Goal: Task Accomplishment & Management: Manage account settings

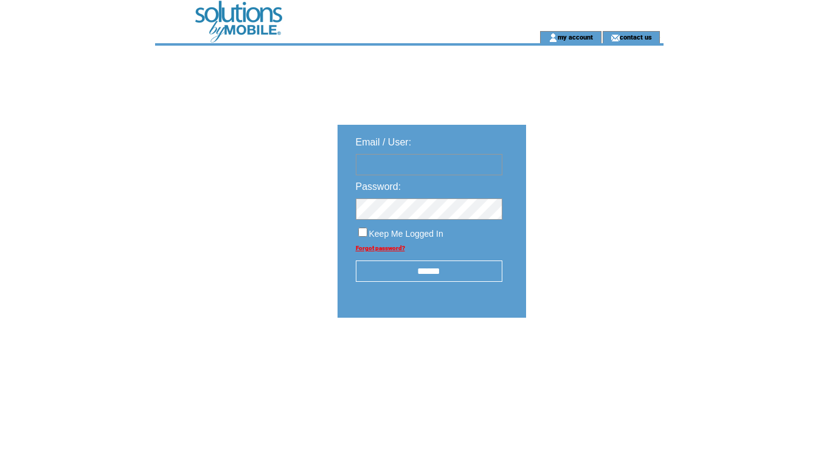
type input "********"
click at [456, 270] on input "******" at bounding box center [429, 270] width 147 height 21
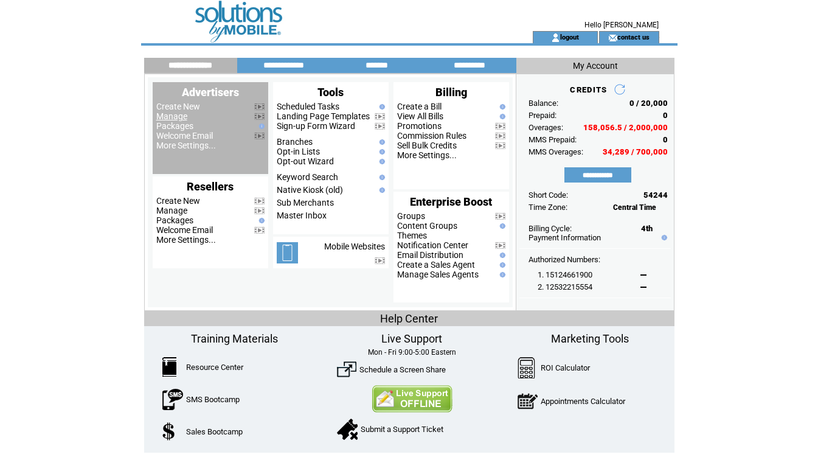
click at [171, 115] on link "Manage" at bounding box center [171, 116] width 31 height 10
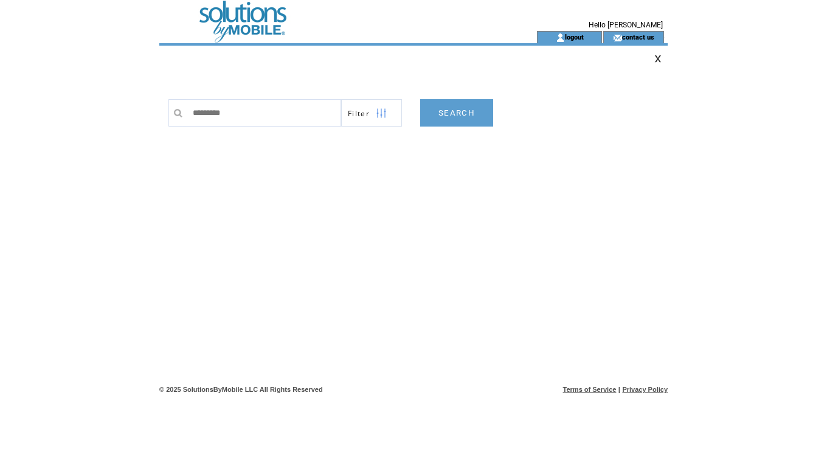
type input "**********"
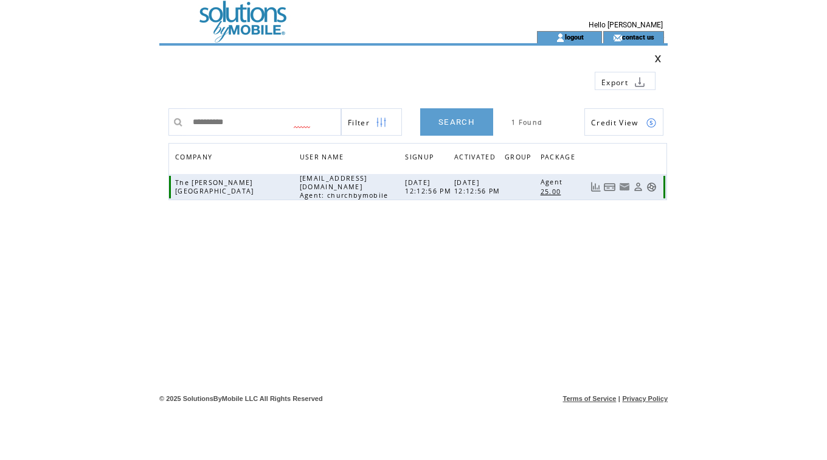
click at [607, 189] on link at bounding box center [610, 187] width 12 height 10
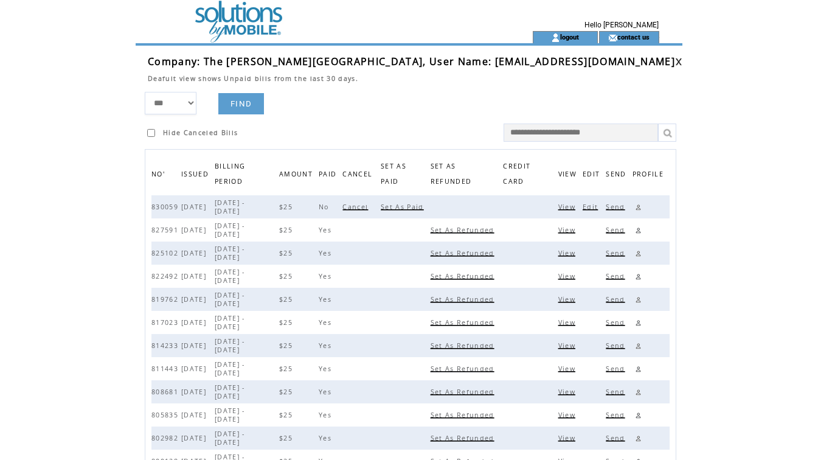
click at [408, 210] on span "Set As Paid" at bounding box center [404, 207] width 46 height 9
click at [675, 60] on link at bounding box center [678, 62] width 7 height 8
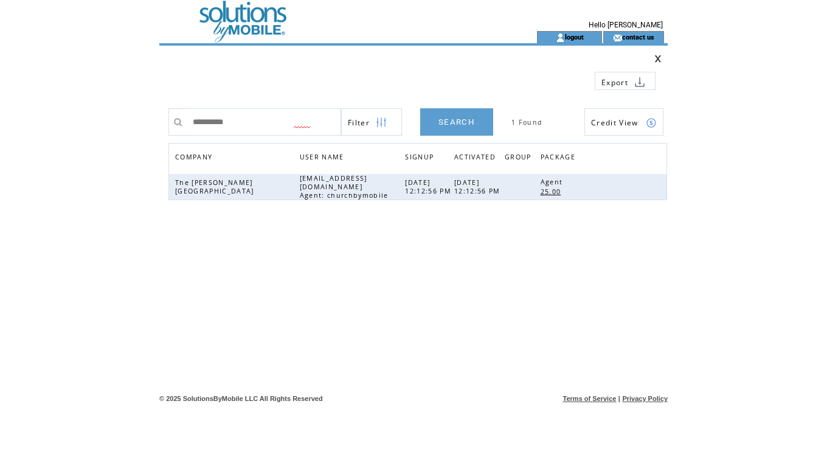
drag, startPoint x: 253, startPoint y: 128, endPoint x: 37, endPoint y: 85, distance: 220.9
click at [37, 108] on html "**********" at bounding box center [413, 230] width 827 height 460
type input "*******"
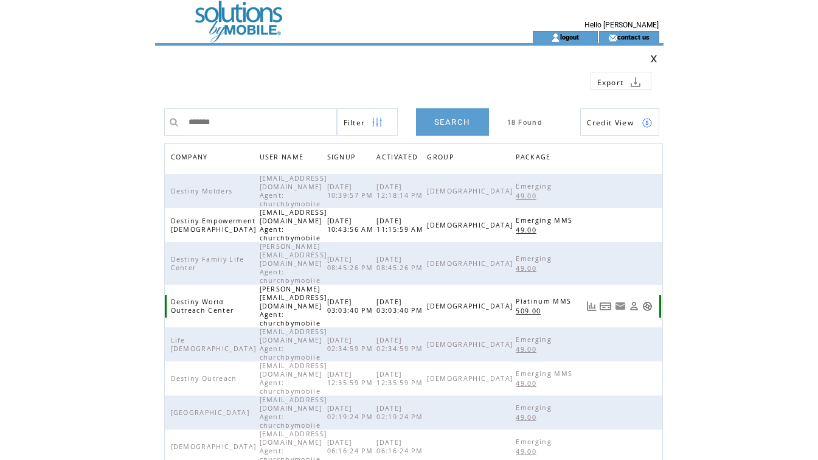
drag, startPoint x: 620, startPoint y: 262, endPoint x: 628, endPoint y: 260, distance: 8.1
click at [612, 301] on link at bounding box center [606, 306] width 12 height 10
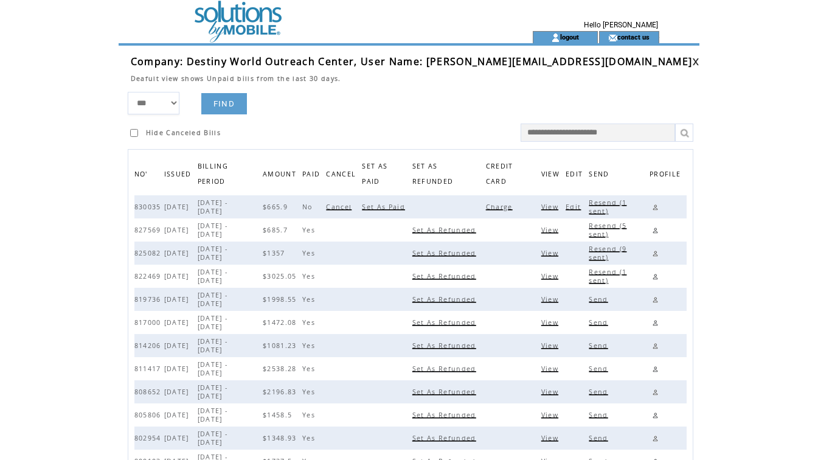
click at [493, 203] on span "Charge" at bounding box center [501, 207] width 30 height 9
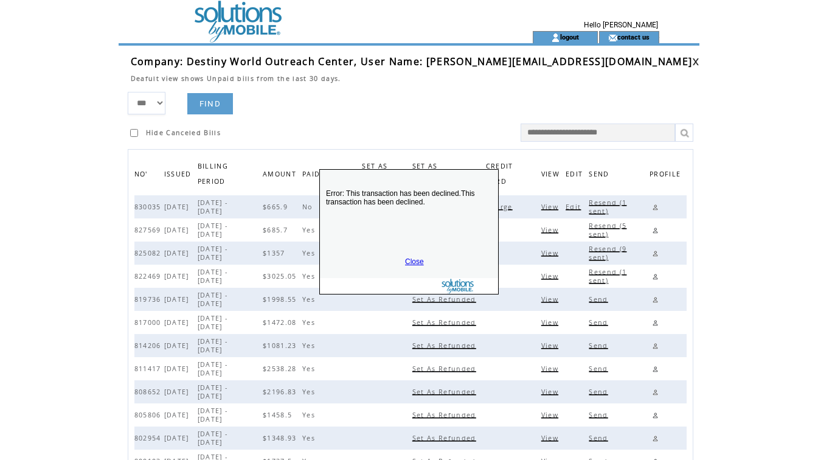
click at [411, 259] on link "Close" at bounding box center [414, 261] width 19 height 9
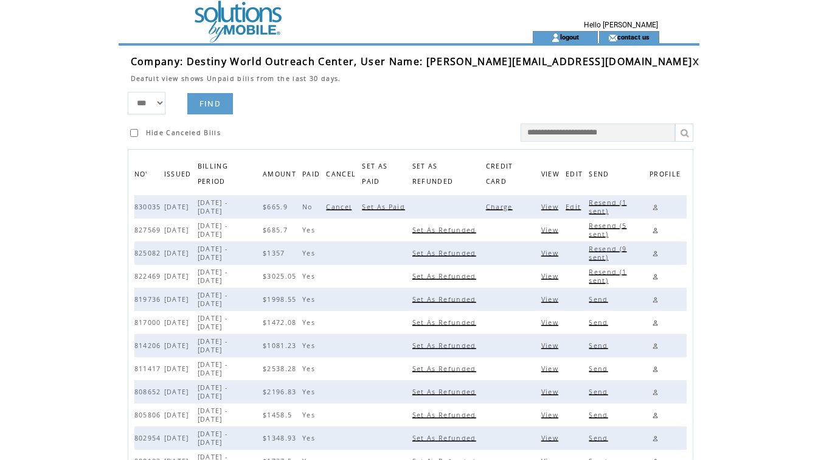
click at [650, 207] on link at bounding box center [656, 207] width 12 height 12
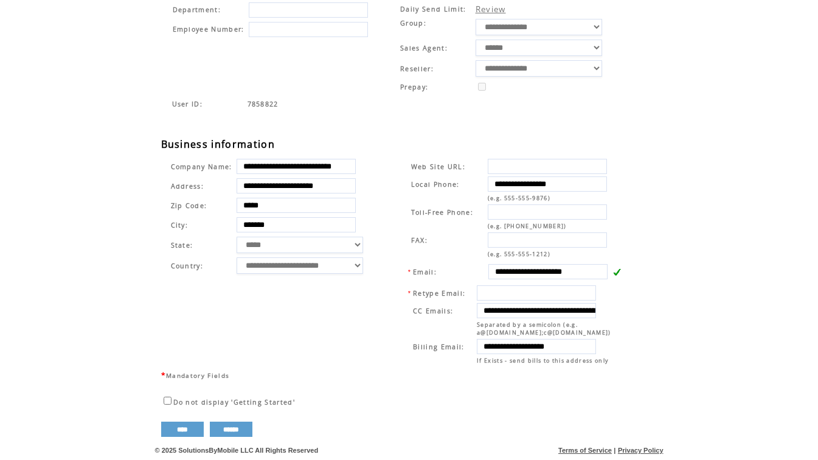
scroll to position [0, 4]
drag, startPoint x: 488, startPoint y: 264, endPoint x: 665, endPoint y: 262, distance: 177.1
click at [665, 262] on div "**********" at bounding box center [415, 119] width 509 height 635
drag, startPoint x: 689, startPoint y: 268, endPoint x: 773, endPoint y: 141, distance: 152.9
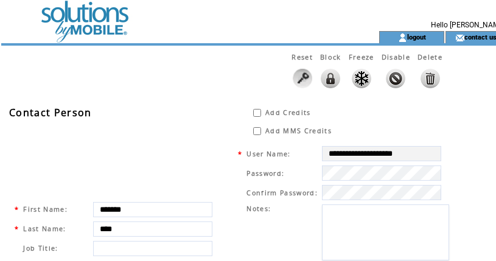
click at [81, 16] on td at bounding box center [168, 15] width 334 height 31
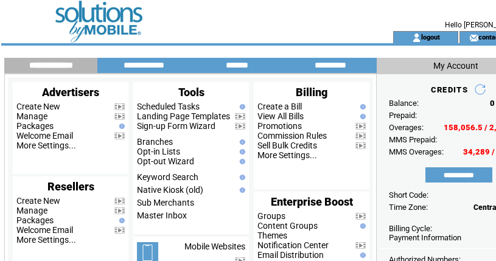
drag, startPoint x: 205, startPoint y: 25, endPoint x: 170, endPoint y: 64, distance: 52.6
click at [204, 27] on td at bounding box center [182, 15] width 334 height 31
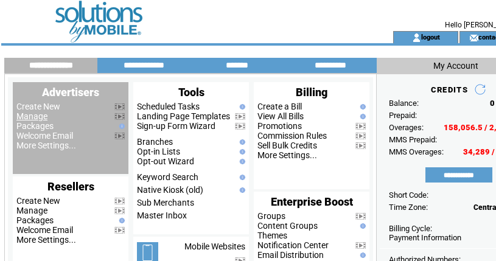
click at [30, 116] on link "Manage" at bounding box center [31, 116] width 31 height 10
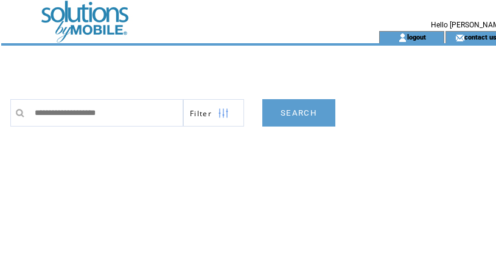
type input "**********"
click at [310, 110] on link "SEARCH" at bounding box center [298, 112] width 73 height 27
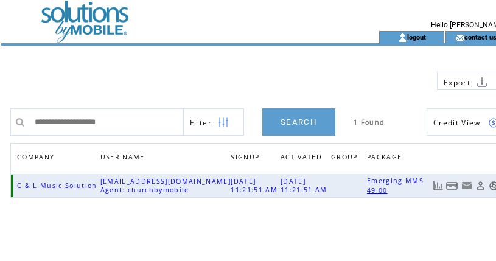
click at [450, 187] on link at bounding box center [452, 186] width 12 height 10
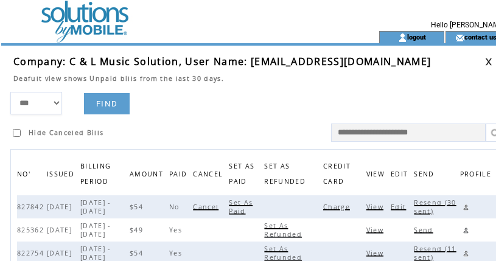
click at [347, 206] on span "Charge" at bounding box center [338, 207] width 30 height 9
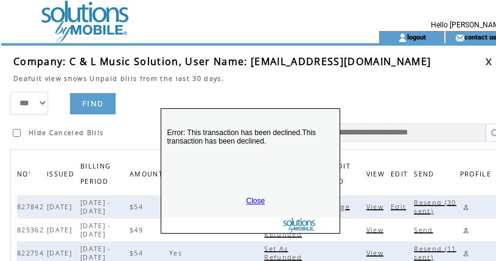
drag, startPoint x: 254, startPoint y: 176, endPoint x: 249, endPoint y: 102, distance: 74.4
click at [249, 108] on div "Error: This transaction has been declined.This transaction has been declined. C…" at bounding box center [250, 170] width 179 height 125
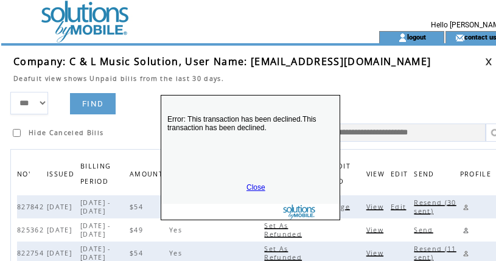
click at [259, 187] on link "Close" at bounding box center [255, 187] width 19 height 9
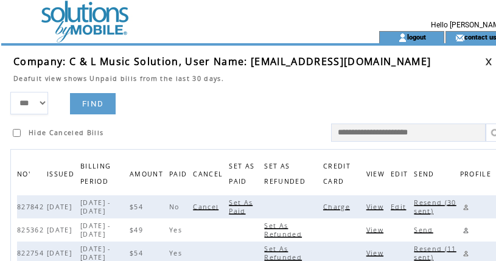
click at [352, 205] on span "Charge" at bounding box center [338, 207] width 30 height 9
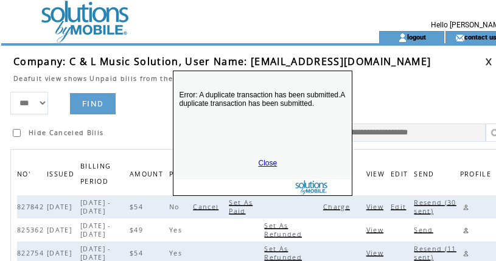
drag, startPoint x: 307, startPoint y: 222, endPoint x: 315, endPoint y: 114, distance: 108.0
click at [315, 114] on p "Error: A duplicate transaction has been submitted.A duplicate transaction has b…" at bounding box center [262, 114] width 178 height 73
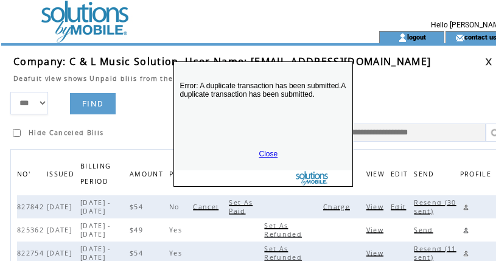
click at [266, 148] on div "Error: A duplicate transaction has been submitted.A duplicate transaction has b…" at bounding box center [262, 123] width 179 height 125
click at [273, 150] on link "Close" at bounding box center [268, 154] width 19 height 9
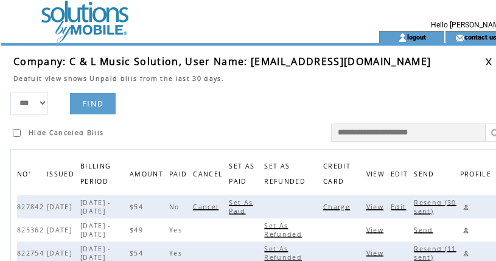
click at [471, 207] on link at bounding box center [466, 207] width 12 height 12
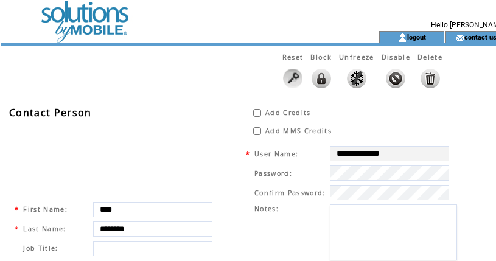
drag, startPoint x: 396, startPoint y: 77, endPoint x: 312, endPoint y: 48, distance: 89.3
click at [396, 77] on img at bounding box center [395, 78] width 19 height 19
click at [172, 82] on div "Reset Block Unfreeze Enable Delete" at bounding box center [228, 73] width 455 height 54
click at [91, 25] on td at bounding box center [168, 15] width 334 height 31
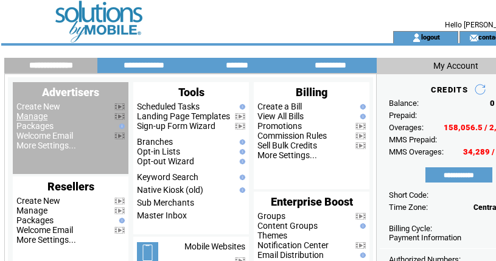
click at [31, 120] on link "Manage" at bounding box center [31, 116] width 31 height 10
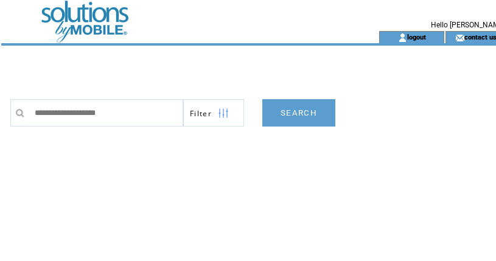
type input "**********"
click at [290, 112] on link "SEARCH" at bounding box center [298, 112] width 73 height 27
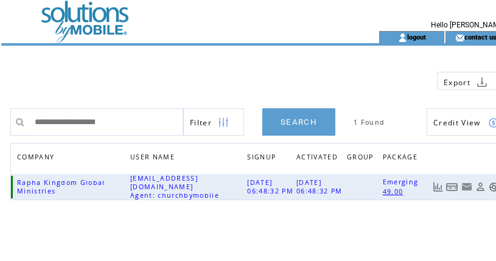
click at [452, 184] on link at bounding box center [452, 187] width 12 height 10
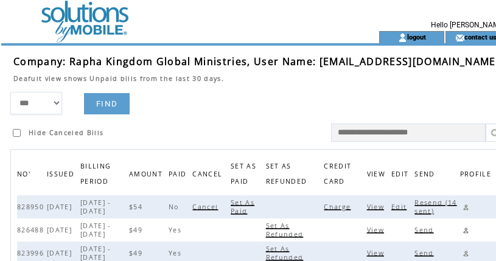
click at [340, 206] on span "Charge" at bounding box center [339, 207] width 30 height 9
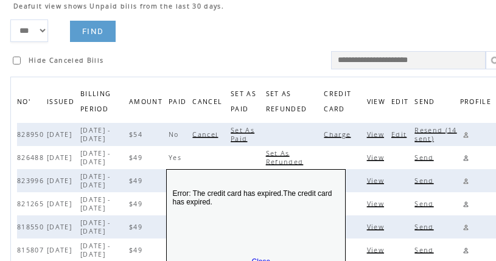
scroll to position [77, 0]
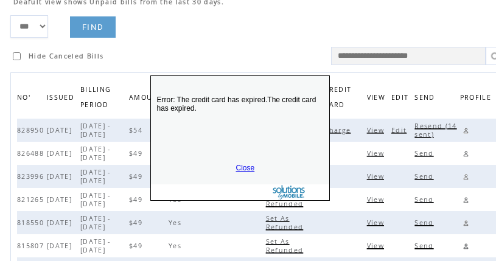
drag, startPoint x: 305, startPoint y: 219, endPoint x: 265, endPoint y: 120, distance: 106.4
click at [282, 119] on p "Error: The credit card has expired.The credit card has expired." at bounding box center [240, 119] width 178 height 73
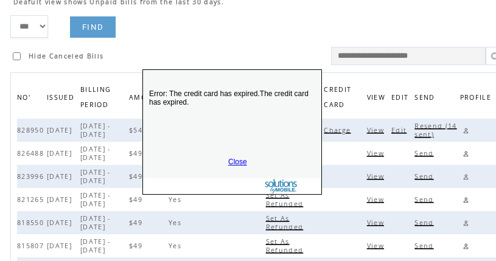
click at [238, 161] on link "Close" at bounding box center [237, 162] width 19 height 9
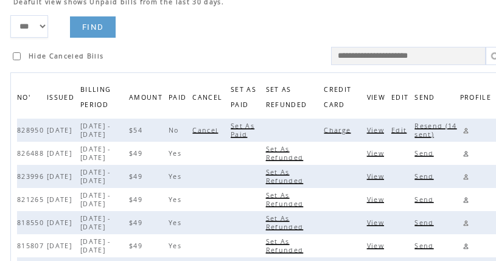
click at [436, 131] on span "Resend (14 sent)" at bounding box center [435, 130] width 42 height 17
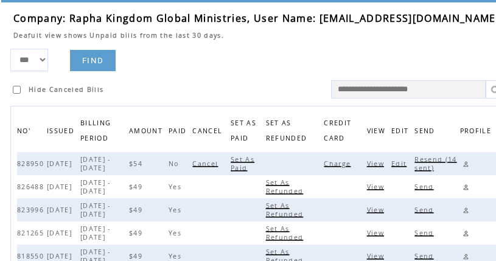
scroll to position [0, 0]
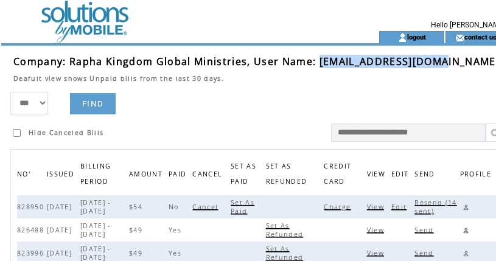
drag, startPoint x: 317, startPoint y: 64, endPoint x: 444, endPoint y: 64, distance: 126.6
click at [444, 64] on span "Company: Rapha Kingdom Global Ministries, User Name: rkingdomgm@gmail.com" at bounding box center [256, 61] width 486 height 13
copy span "rkingdomgm@gmail.com"
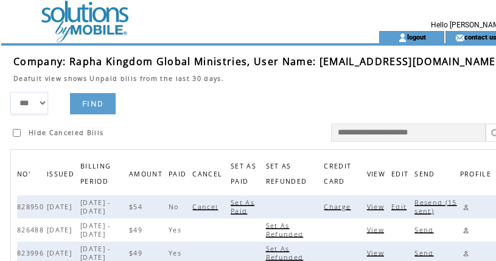
drag, startPoint x: 302, startPoint y: 80, endPoint x: 327, endPoint y: 80, distance: 25.6
click at [302, 80] on td "Deafult view shows Unpaid bills from the last 30 days." at bounding box center [256, 75] width 486 height 15
click at [495, 61] on link at bounding box center [503, 62] width 7 height 8
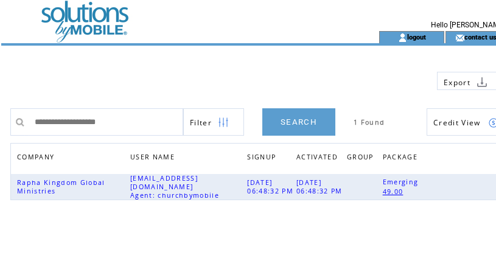
drag, startPoint x: 147, startPoint y: 128, endPoint x: -104, endPoint y: 110, distance: 251.9
click at [0, 110] on html "**********" at bounding box center [248, 130] width 496 height 261
type input "**********"
click at [291, 122] on link "SEARCH" at bounding box center [298, 121] width 73 height 27
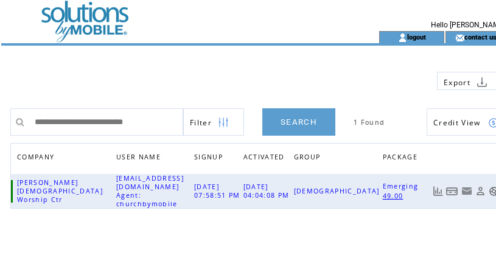
click at [447, 186] on link at bounding box center [452, 191] width 12 height 10
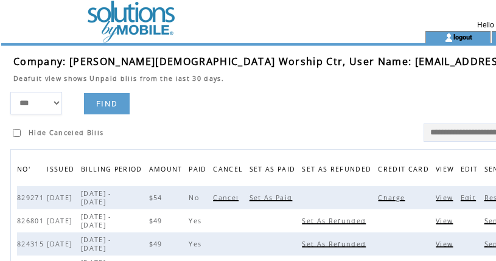
click at [378, 202] on span "Charge" at bounding box center [393, 197] width 30 height 9
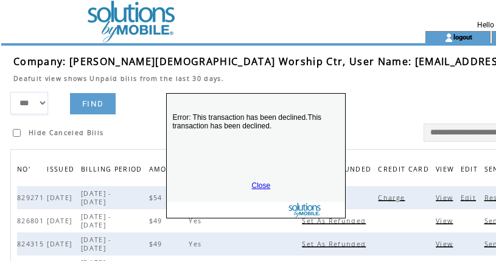
drag, startPoint x: 293, startPoint y: 218, endPoint x: 293, endPoint y: 144, distance: 74.2
click at [293, 144] on p "Error: This transaction has been declined.This transaction has been declined." at bounding box center [256, 137] width 178 height 73
click at [260, 184] on link "Close" at bounding box center [261, 185] width 19 height 9
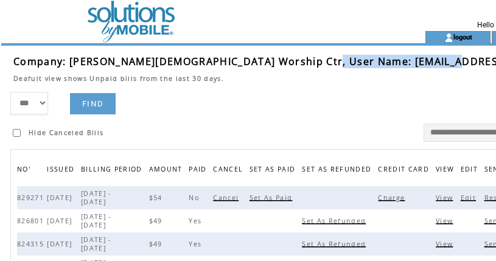
drag, startPoint x: 301, startPoint y: 64, endPoint x: 431, endPoint y: 64, distance: 130.2
click at [431, 64] on td "Company: Christ Fellowship Worship Ctr, User Name: cfellowship1@yahoo.com" at bounding box center [304, 61] width 582 height 13
drag, startPoint x: 431, startPoint y: 64, endPoint x: 327, endPoint y: 67, distance: 104.1
click at [335, 63] on span "Company: Christ Fellowship Worship Ctr, User Name: cfellowship1@yahoo.com" at bounding box center [304, 61] width 582 height 13
click at [301, 62] on span "Company: Christ Fellowship Worship Ctr, User Name: cfellowship1@yahoo.com" at bounding box center [304, 61] width 582 height 13
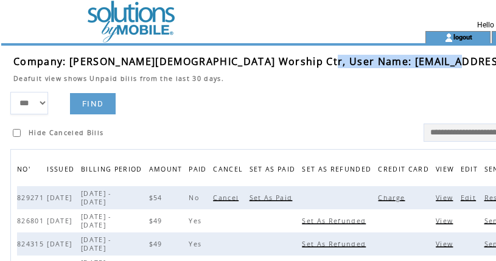
drag, startPoint x: 299, startPoint y: 63, endPoint x: 436, endPoint y: 61, distance: 136.9
click at [436, 61] on td "Company: Christ Fellowship Worship Ctr, User Name: cfellowship1@yahoo.com" at bounding box center [304, 61] width 582 height 13
copy span "cfellowship1@yahoo.com"
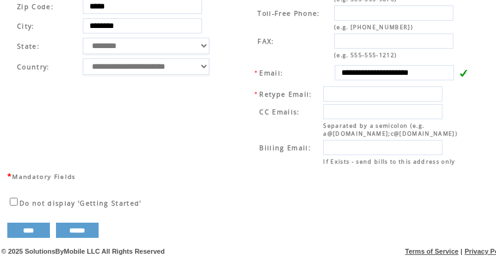
scroll to position [516, 0]
click at [233, 86] on td "**********" at bounding box center [357, 63] width 248 height 214
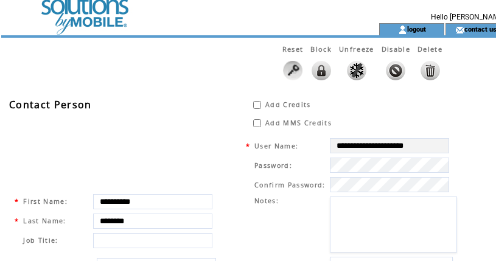
scroll to position [0, 0]
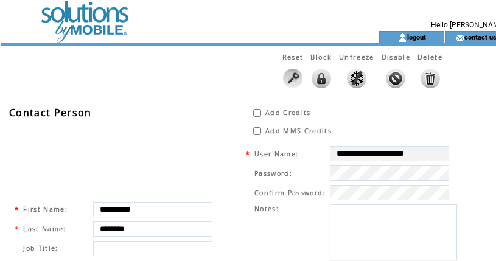
click at [86, 27] on td at bounding box center [168, 15] width 334 height 31
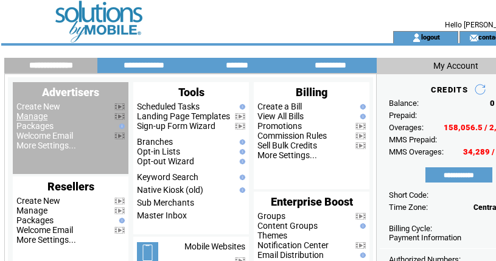
click at [32, 115] on link "Manage" at bounding box center [31, 116] width 31 height 10
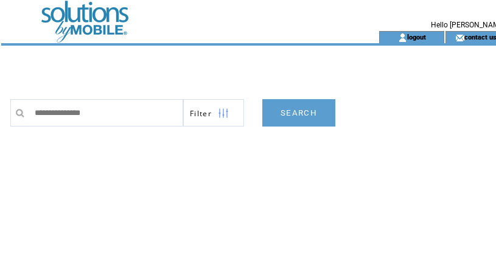
type input "**********"
click at [307, 111] on link "SEARCH" at bounding box center [298, 112] width 73 height 27
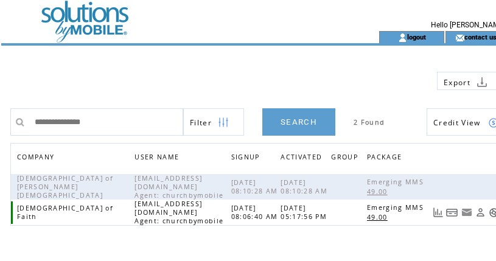
click at [450, 214] on link at bounding box center [452, 212] width 12 height 10
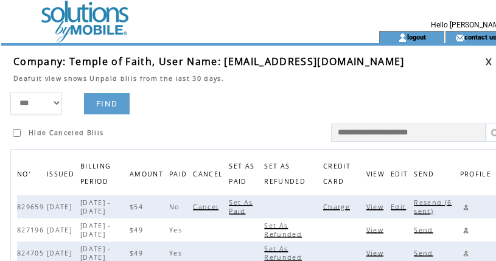
click at [340, 205] on span "Charge" at bounding box center [338, 207] width 30 height 9
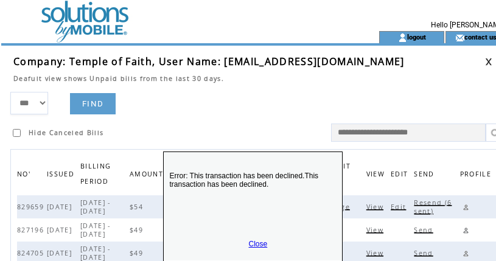
drag, startPoint x: 267, startPoint y: 235, endPoint x: 252, endPoint y: 178, distance: 58.4
click at [252, 178] on p "Error: This transaction has been declined.This transaction has been declined." at bounding box center [253, 195] width 178 height 73
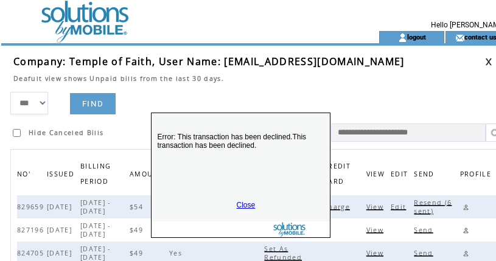
click at [242, 206] on link "Close" at bounding box center [246, 205] width 19 height 9
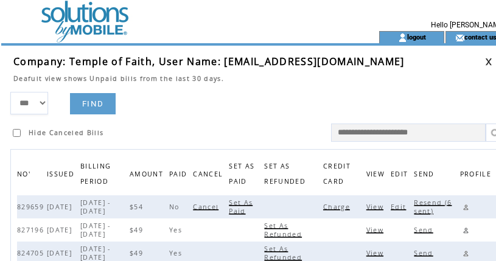
click at [435, 201] on span "Resend (6 sent)" at bounding box center [433, 206] width 38 height 17
drag, startPoint x: 310, startPoint y: 91, endPoint x: 394, endPoint y: 86, distance: 84.1
click at [313, 91] on td at bounding box center [249, 87] width 472 height 9
click at [491, 63] on link at bounding box center [488, 62] width 7 height 8
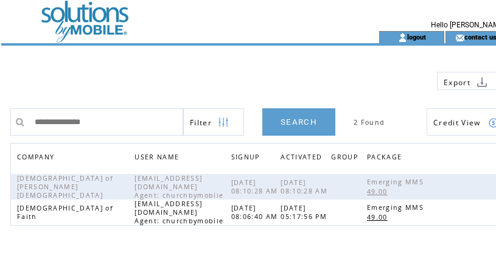
drag, startPoint x: 115, startPoint y: 119, endPoint x: -176, endPoint y: 89, distance: 293.0
click at [0, 89] on html "**********" at bounding box center [248, 130] width 496 height 261
type input "**********"
click at [296, 125] on link "SEARCH" at bounding box center [298, 121] width 73 height 27
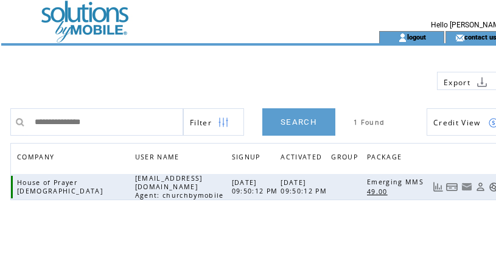
click at [448, 183] on link at bounding box center [452, 187] width 12 height 10
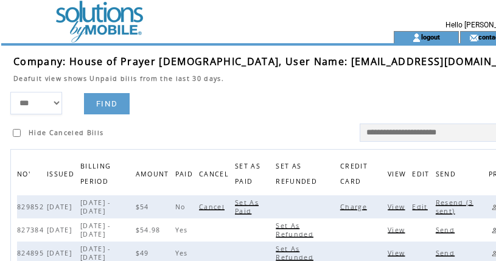
click at [343, 208] on span "Charge" at bounding box center [355, 207] width 30 height 9
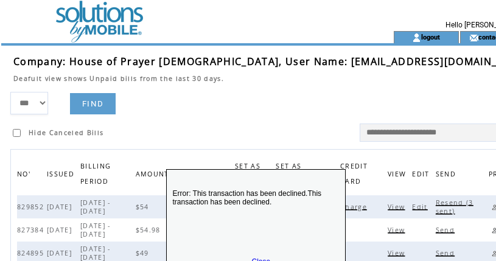
drag, startPoint x: 268, startPoint y: 233, endPoint x: 259, endPoint y: 173, distance: 60.2
click at [259, 177] on p "Error: This transaction has been declined.This transaction has been declined." at bounding box center [256, 213] width 178 height 73
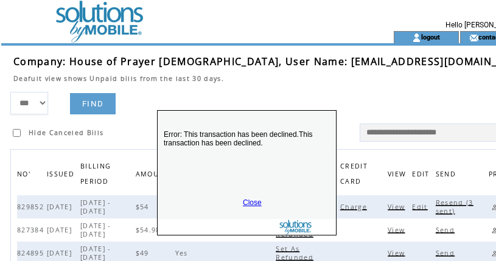
click at [247, 201] on link "Close" at bounding box center [252, 202] width 19 height 9
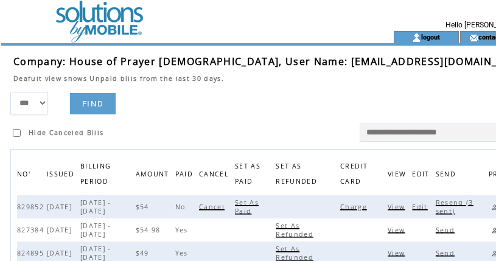
click at [436, 205] on span "Resend (3 sent)" at bounding box center [455, 206] width 38 height 17
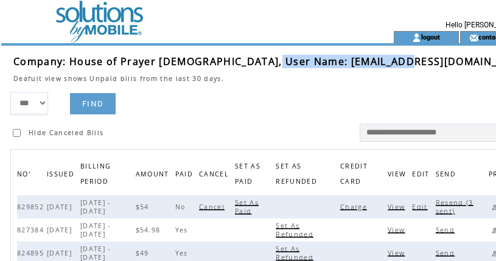
drag, startPoint x: 270, startPoint y: 63, endPoint x: 400, endPoint y: 66, distance: 130.2
click at [400, 66] on td "Company: House of Prayer [DEMOGRAPHIC_DATA], User Name: [EMAIL_ADDRESS][DOMAIN_…" at bounding box center [272, 61] width 518 height 13
copy span "[EMAIL_ADDRESS][DOMAIN_NAME]"
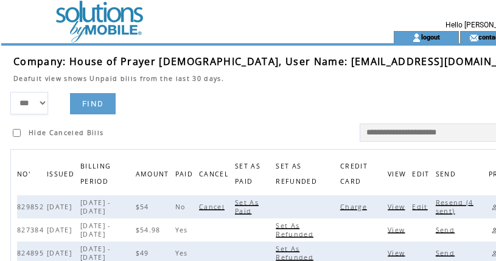
drag, startPoint x: 296, startPoint y: 82, endPoint x: 333, endPoint y: 78, distance: 37.9
click at [297, 81] on td "Deafult view shows Unpaid bills from the last 30 days." at bounding box center [272, 75] width 518 height 15
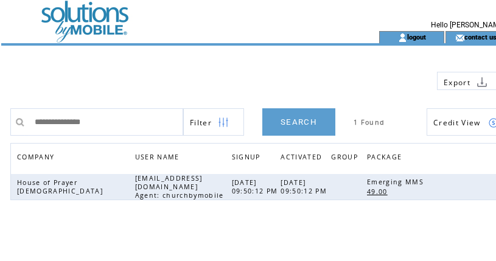
drag, startPoint x: 137, startPoint y: 119, endPoint x: -119, endPoint y: 105, distance: 256.5
click at [0, 105] on html "**********" at bounding box center [248, 130] width 496 height 261
type input "**********"
click at [308, 125] on link "SEARCH" at bounding box center [298, 121] width 73 height 27
click at [451, 185] on link at bounding box center [452, 187] width 12 height 10
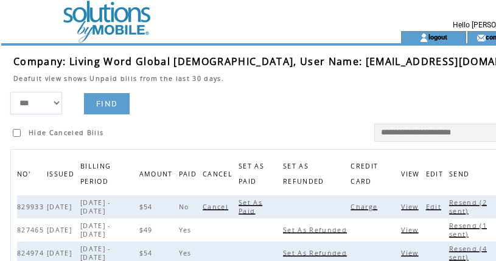
click at [350, 208] on span "Charge" at bounding box center [365, 207] width 30 height 9
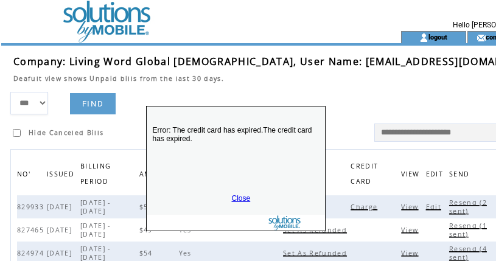
drag, startPoint x: 269, startPoint y: 225, endPoint x: 253, endPoint y: 150, distance: 76.5
click at [253, 150] on p "Error: The credit card has expired.The credit card has expired." at bounding box center [236, 150] width 178 height 73
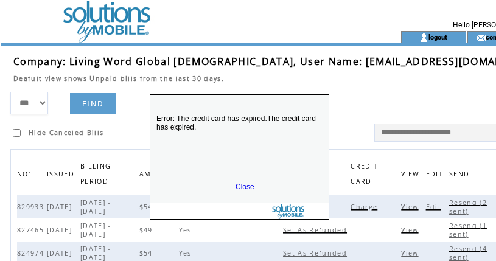
click at [244, 188] on link "Close" at bounding box center [244, 187] width 19 height 9
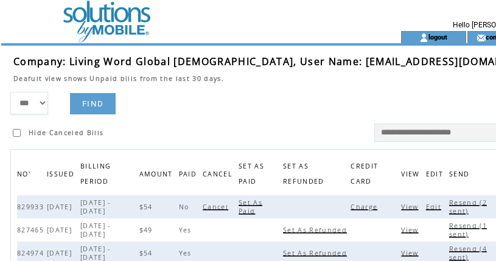
click at [449, 203] on span "Resend (2 sent)" at bounding box center [468, 206] width 38 height 17
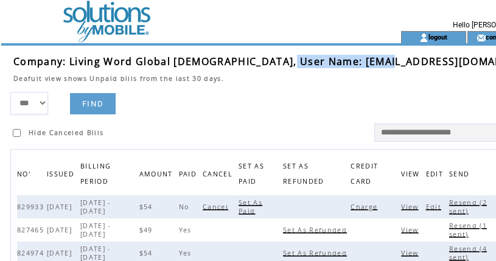
drag, startPoint x: 280, startPoint y: 64, endPoint x: 401, endPoint y: 72, distance: 121.3
click at [402, 71] on tbody "Company: Living Word Global Church, User Name: dmtgman@gmail.com Deafult view s…" at bounding box center [283, 73] width 540 height 37
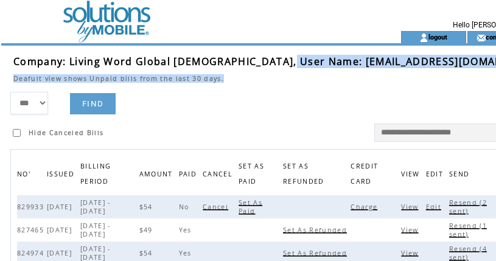
copy tbody "dmtgman@gmail.com Deafult view shows Unpaid bills from the last 30 days."
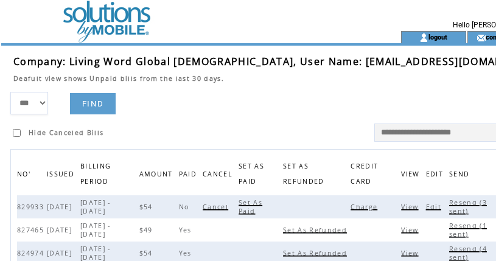
drag, startPoint x: 265, startPoint y: 84, endPoint x: 301, endPoint y: 80, distance: 36.1
click at [269, 82] on tbody "Company: Living Word Global Church, User Name: dmtgman@gmail.com Deafult view s…" at bounding box center [283, 73] width 540 height 37
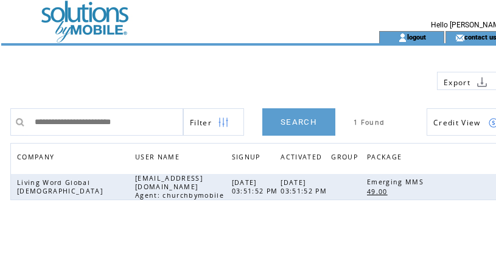
drag, startPoint x: 160, startPoint y: 124, endPoint x: -119, endPoint y: 112, distance: 279.5
click at [0, 112] on html "**********" at bounding box center [248, 130] width 496 height 261
type input "**********"
click at [317, 117] on link "SEARCH" at bounding box center [298, 121] width 73 height 27
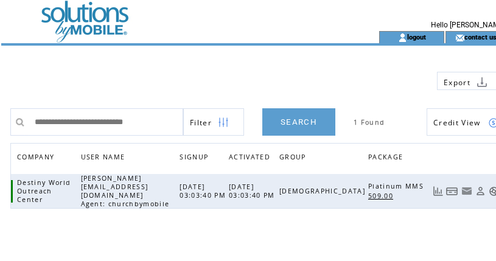
click at [376, 192] on span "509.00" at bounding box center [382, 196] width 28 height 9
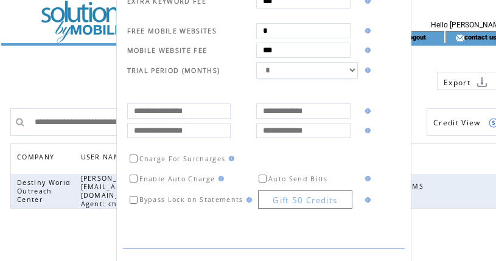
scroll to position [419, 0]
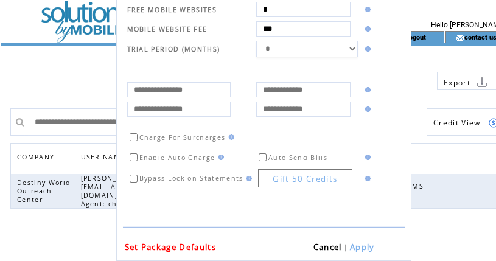
click at [350, 248] on link "Apply" at bounding box center [362, 247] width 25 height 11
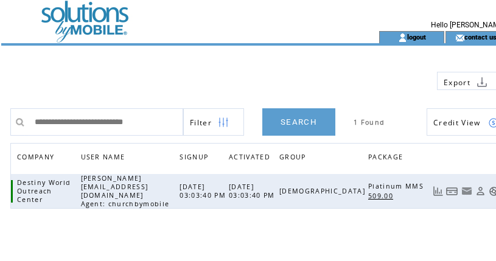
click at [450, 186] on link at bounding box center [452, 191] width 12 height 10
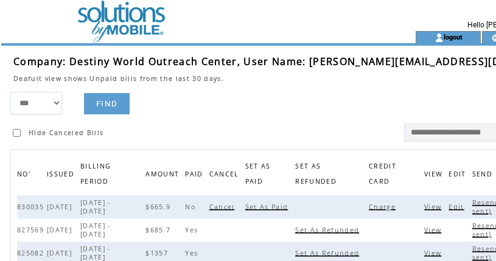
click at [472, 204] on span "Resend (1 sent)" at bounding box center [491, 206] width 38 height 17
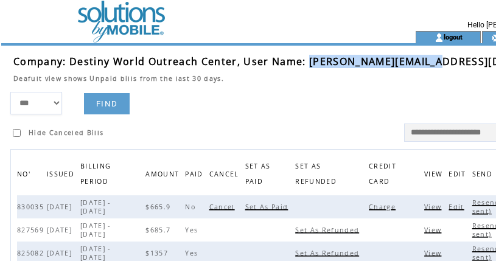
drag, startPoint x: 307, startPoint y: 61, endPoint x: 447, endPoint y: 66, distance: 139.4
click at [447, 66] on td "Company: Destiny World Outreach Center, User Name: [PERSON_NAME][EMAIL_ADDRESS]…" at bounding box center [294, 61] width 562 height 13
copy span "andres@destinywoc.com"
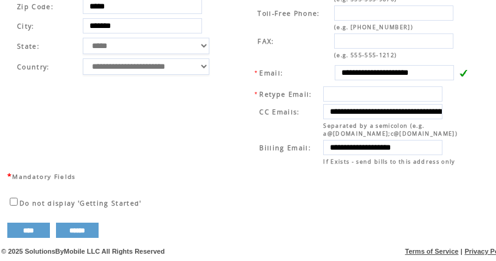
scroll to position [507, 0]
click at [215, 97] on td "**********" at bounding box center [120, 63] width 223 height 214
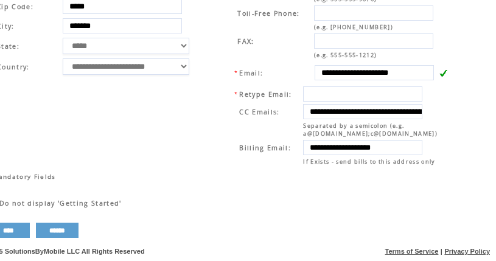
drag, startPoint x: 336, startPoint y: 77, endPoint x: 278, endPoint y: 102, distance: 63.3
click at [212, 84] on table "**********" at bounding box center [224, 61] width 475 height 219
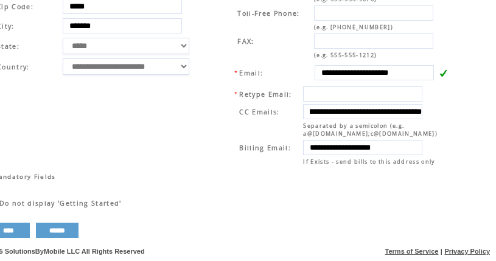
drag, startPoint x: 319, startPoint y: 116, endPoint x: 489, endPoint y: 114, distance: 169.1
click at [207, 100] on td "**********" at bounding box center [99, 63] width 223 height 214
drag, startPoint x: 319, startPoint y: 148, endPoint x: 437, endPoint y: 147, distance: 118.0
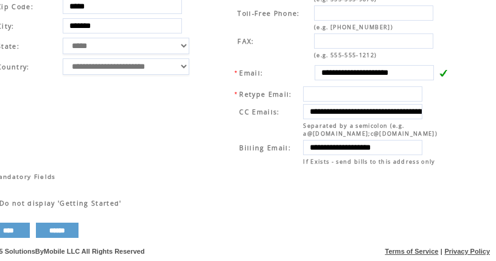
click at [437, 147] on td "**********" at bounding box center [370, 147] width 136 height 16
drag, startPoint x: 220, startPoint y: 99, endPoint x: 226, endPoint y: 89, distance: 11.2
click at [223, 93] on td "**********" at bounding box center [337, 63] width 248 height 214
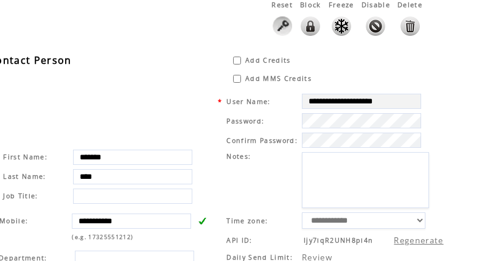
scroll to position [0, 20]
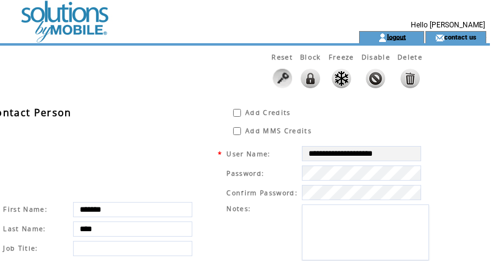
click at [401, 34] on link "logout" at bounding box center [396, 37] width 19 height 8
